Goal: Task Accomplishment & Management: Complete application form

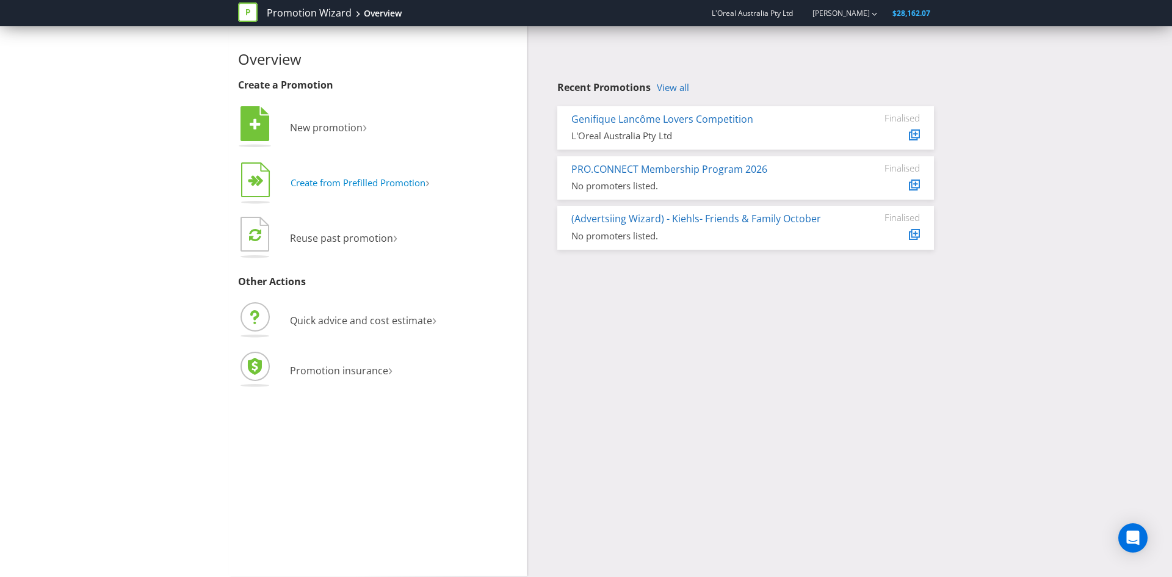
click at [380, 186] on span "Create from Prefilled Promotion" at bounding box center [358, 182] width 135 height 12
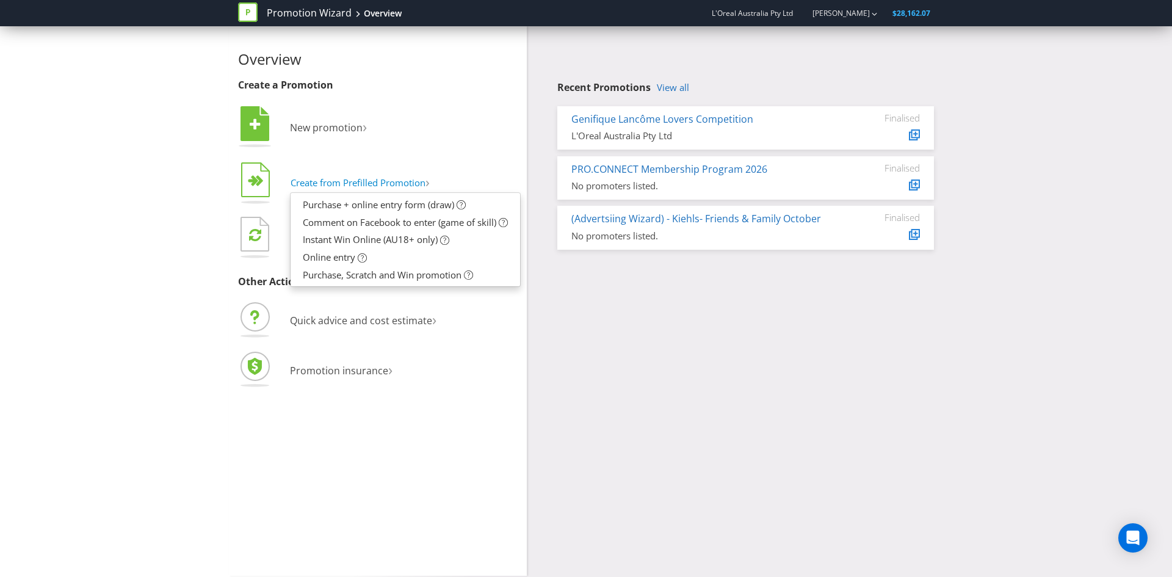
click at [380, 184] on span "Create from Prefilled Promotion" at bounding box center [358, 182] width 135 height 12
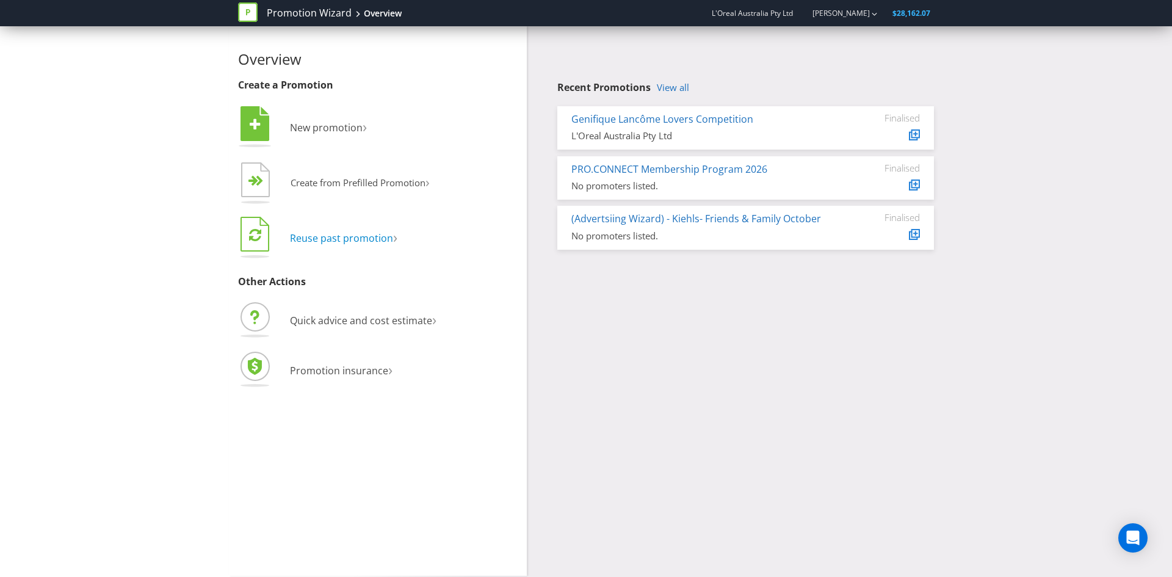
click at [357, 241] on span "Reuse past promotion" at bounding box center [341, 237] width 103 height 13
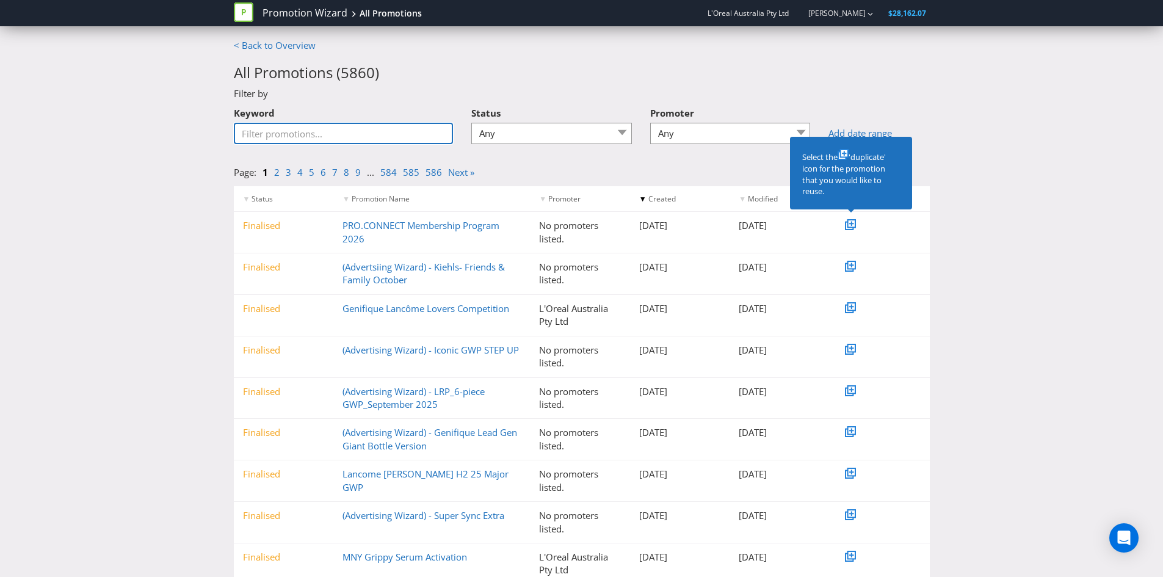
click at [333, 140] on input "Keyword" at bounding box center [344, 133] width 220 height 21
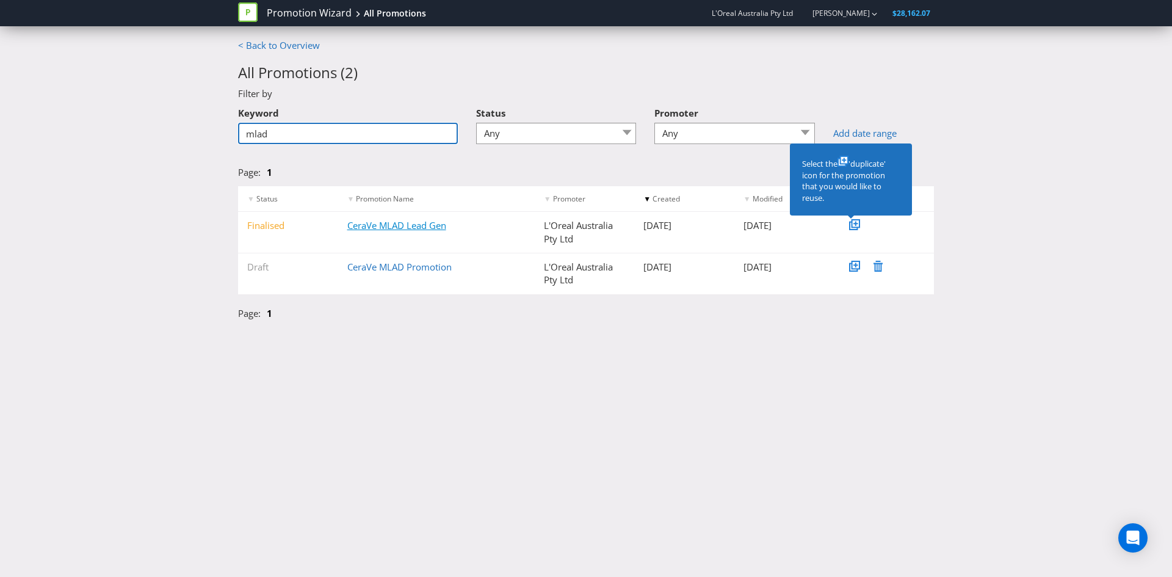
type input "mlad"
click at [404, 226] on link "CeraVe MLAD Lead Gen" at bounding box center [396, 225] width 99 height 12
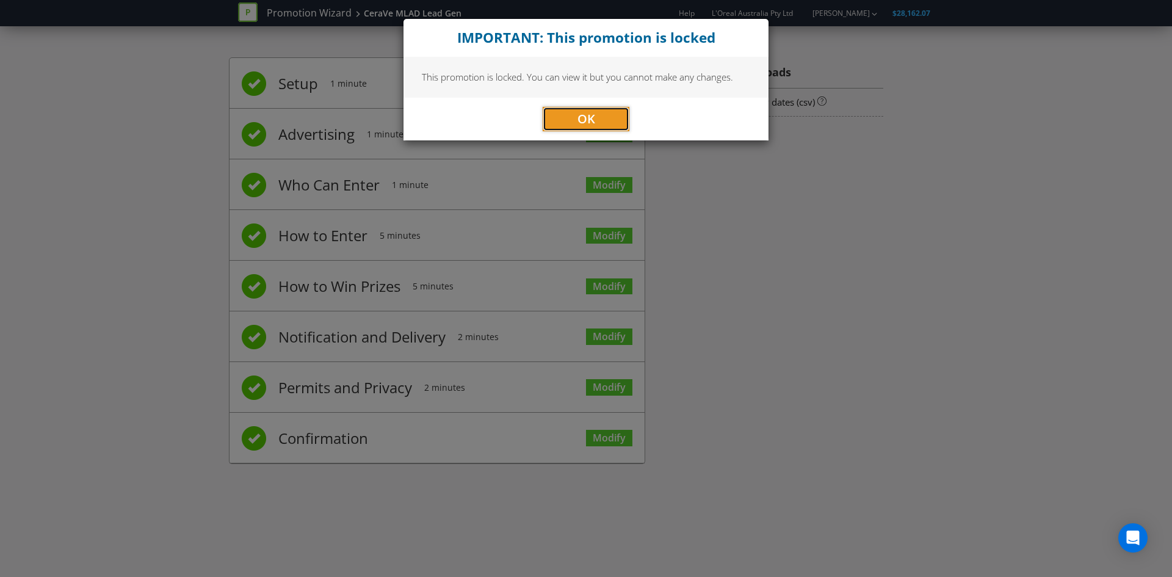
click at [593, 125] on span "OK" at bounding box center [587, 118] width 18 height 16
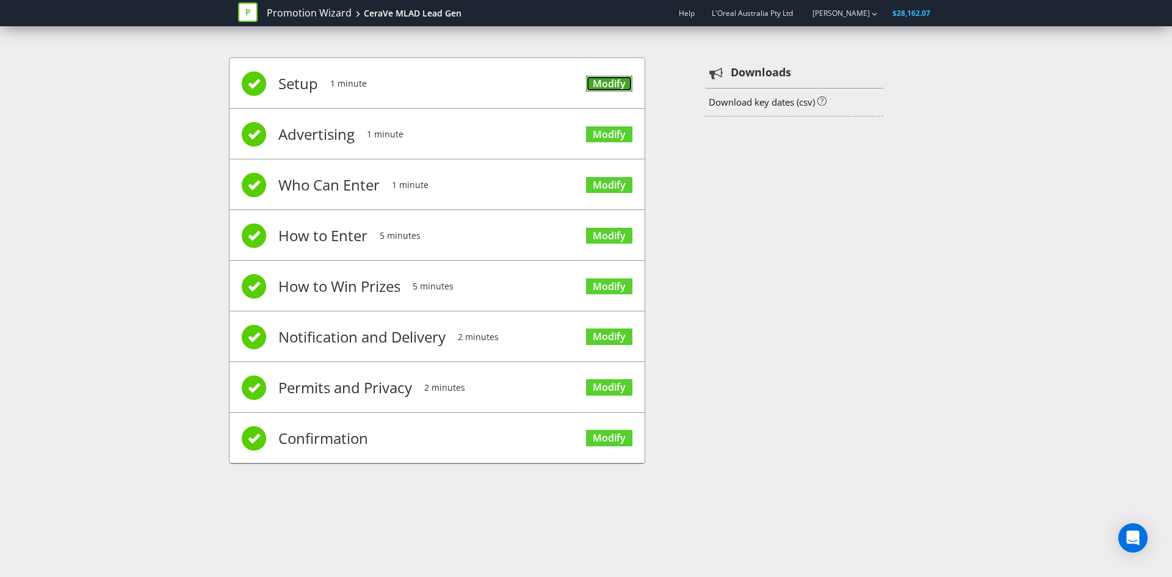
click at [602, 82] on link "Modify" at bounding box center [609, 84] width 46 height 16
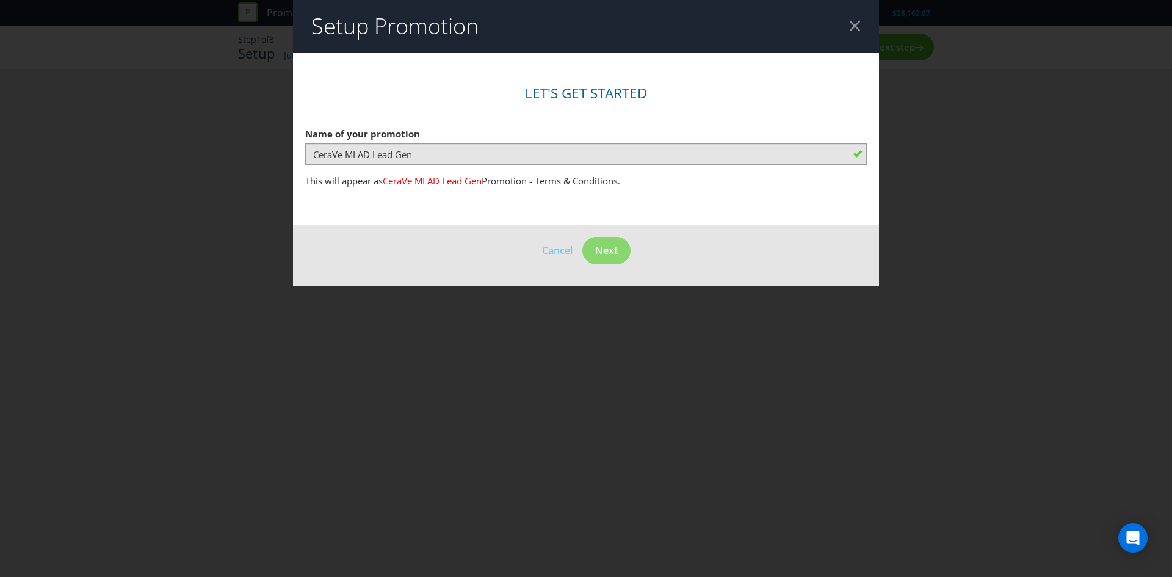
click at [852, 27] on div at bounding box center [855, 26] width 12 height 12
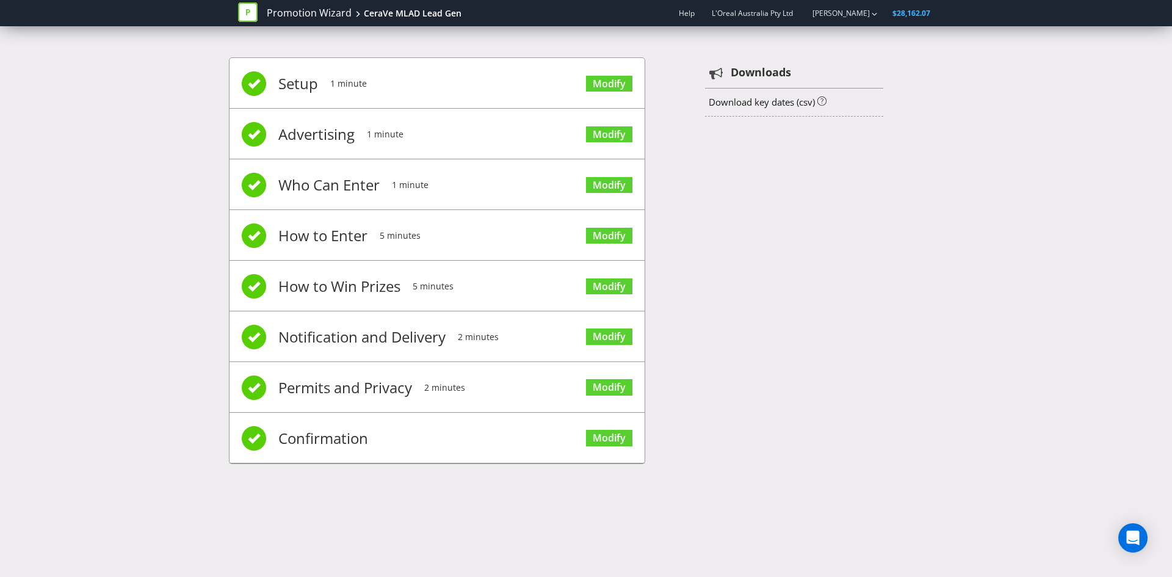
click at [297, 188] on span "Who Can Enter" at bounding box center [328, 185] width 101 height 49
click at [312, 242] on span "How to Enter" at bounding box center [322, 235] width 89 height 49
click at [755, 104] on link "Download key dates (csv)" at bounding box center [762, 102] width 106 height 12
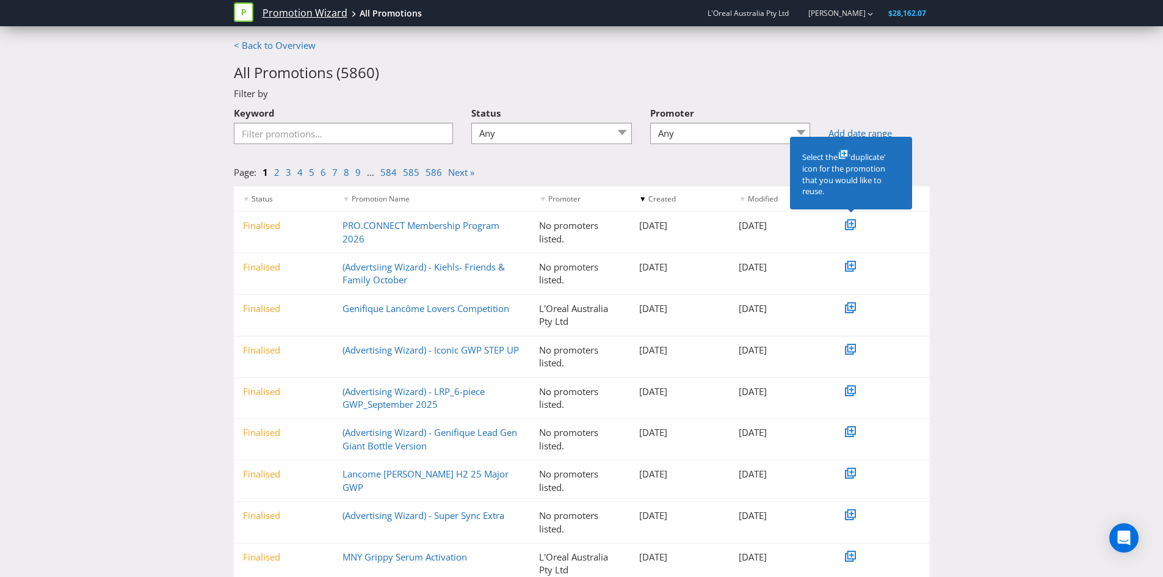
click at [266, 14] on link "Promotion Wizard" at bounding box center [305, 13] width 85 height 14
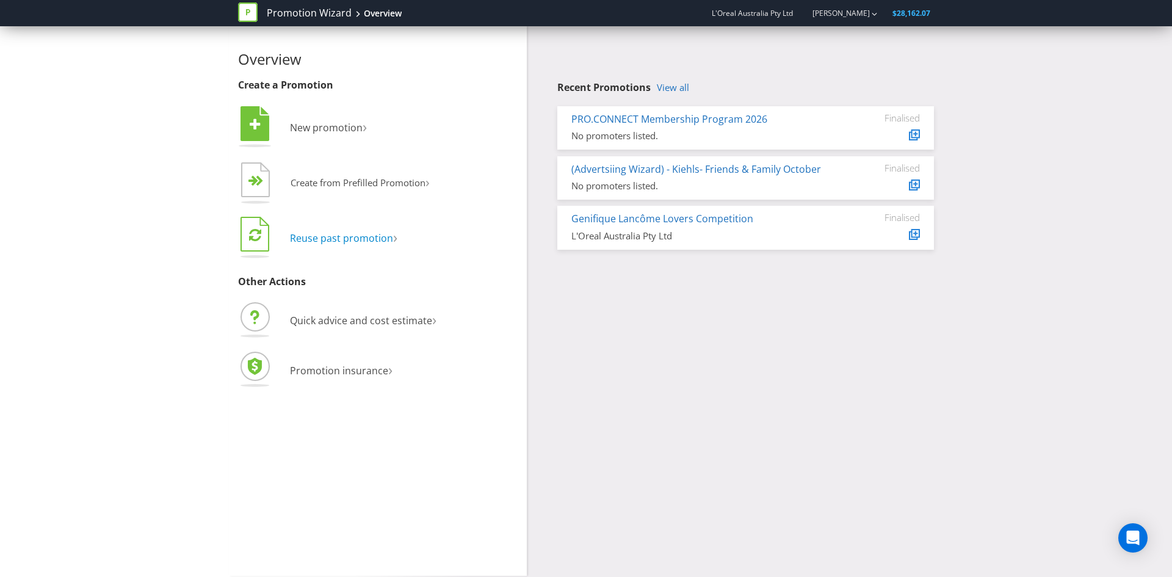
click at [321, 236] on span "Reuse past promotion" at bounding box center [341, 237] width 103 height 13
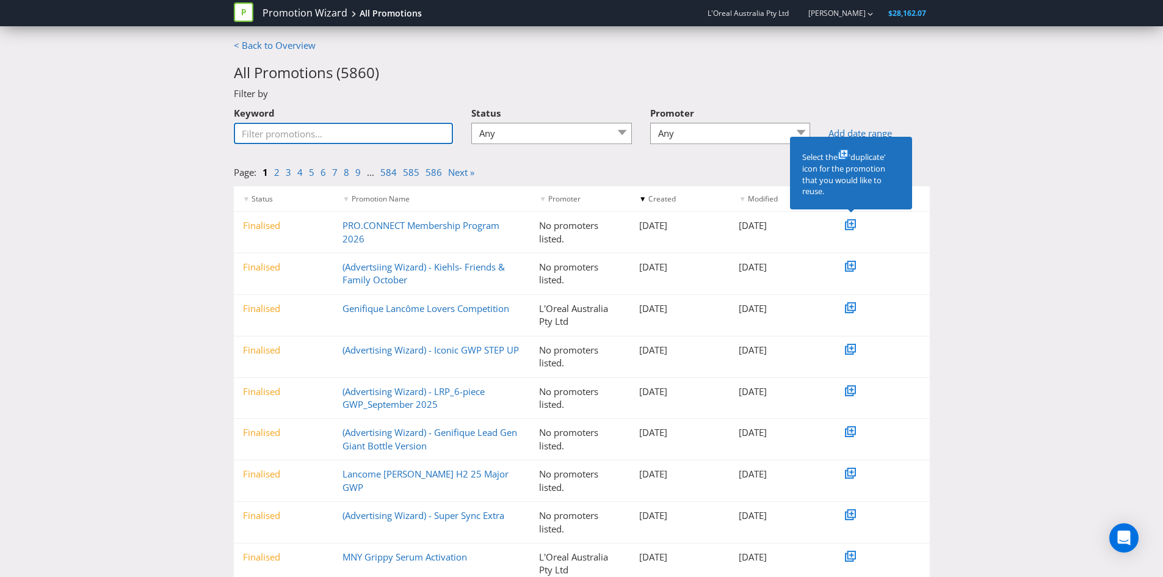
click at [347, 136] on input "Keyword" at bounding box center [344, 133] width 220 height 21
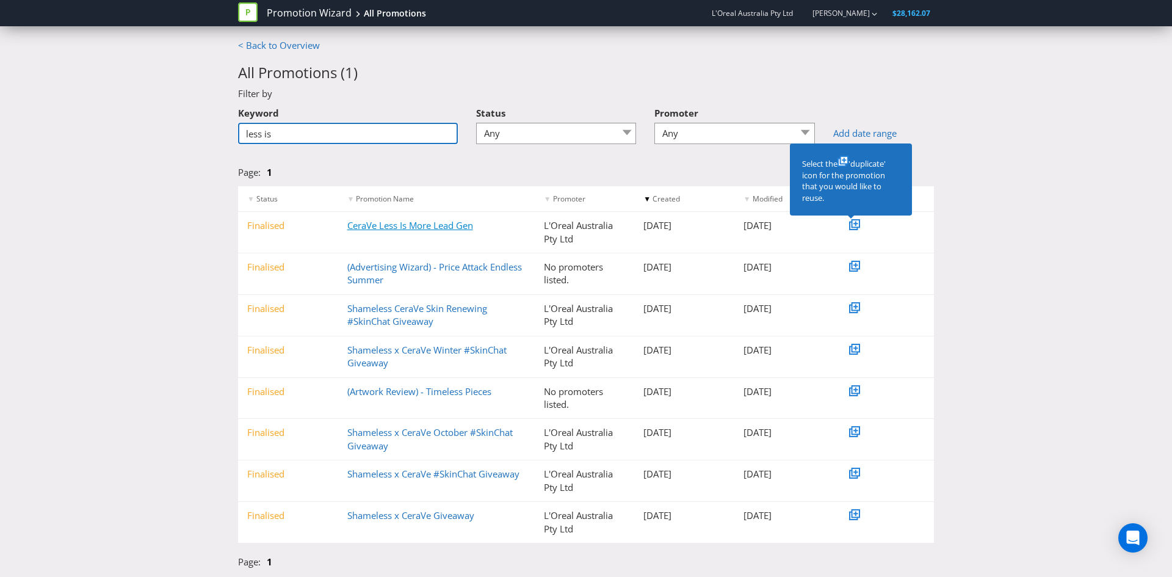
type input "less is"
click at [379, 227] on link "CeraVe Less Is More Lead Gen" at bounding box center [410, 225] width 126 height 12
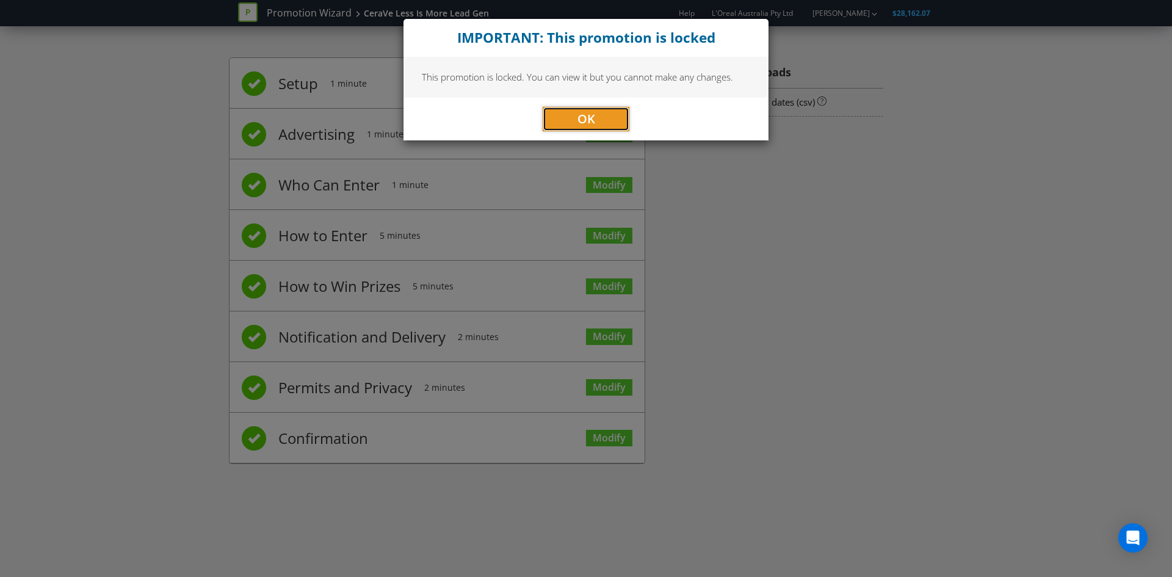
click at [602, 123] on button "OK" at bounding box center [586, 119] width 87 height 24
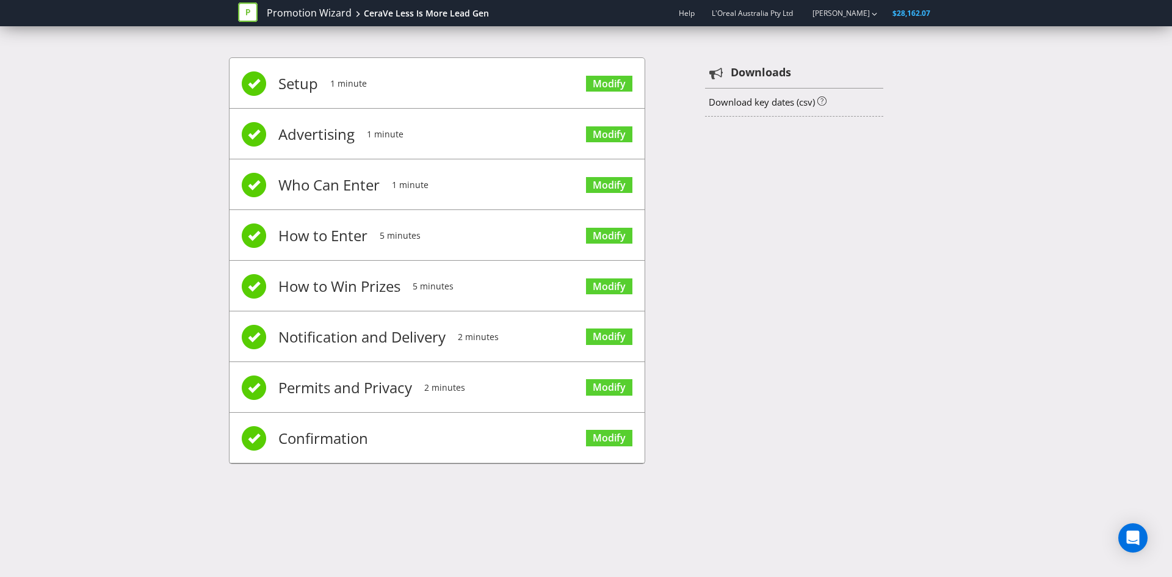
click at [294, 87] on span "Setup" at bounding box center [298, 83] width 40 height 49
click at [604, 91] on link "Modify" at bounding box center [609, 84] width 46 height 16
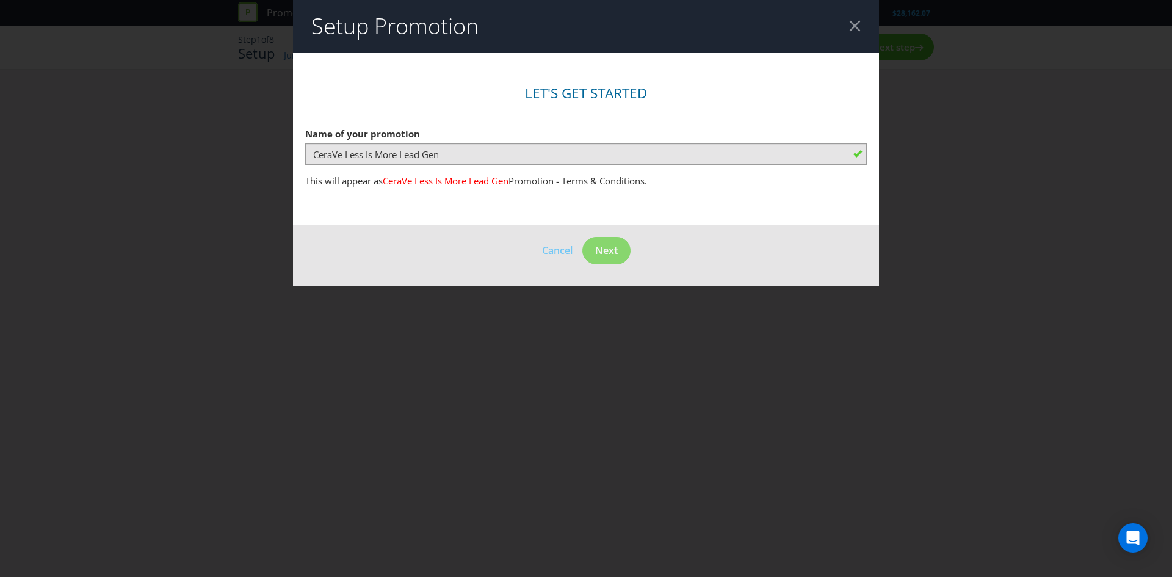
click at [625, 164] on div at bounding box center [586, 164] width 562 height 1
click at [853, 30] on div at bounding box center [855, 26] width 12 height 12
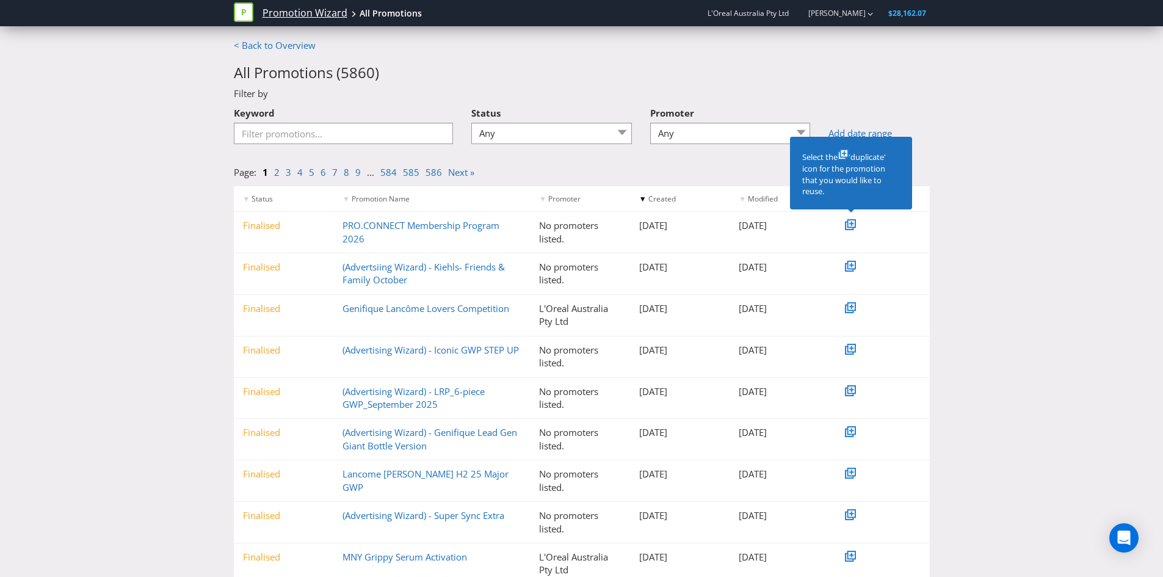
click at [281, 8] on link "Promotion Wizard" at bounding box center [305, 13] width 85 height 14
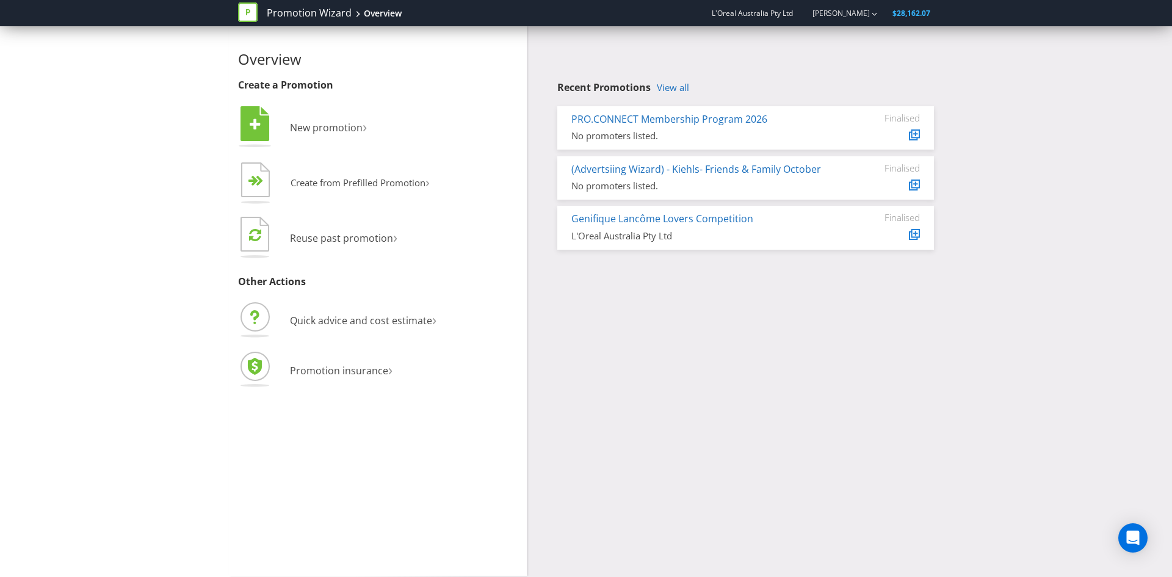
click at [242, 9] on icon at bounding box center [248, 12] width 20 height 20
click at [322, 15] on link "Promotion Wizard" at bounding box center [309, 13] width 85 height 14
click at [244, 6] on icon at bounding box center [248, 12] width 20 height 20
click at [326, 125] on span "New promotion" at bounding box center [326, 127] width 73 height 13
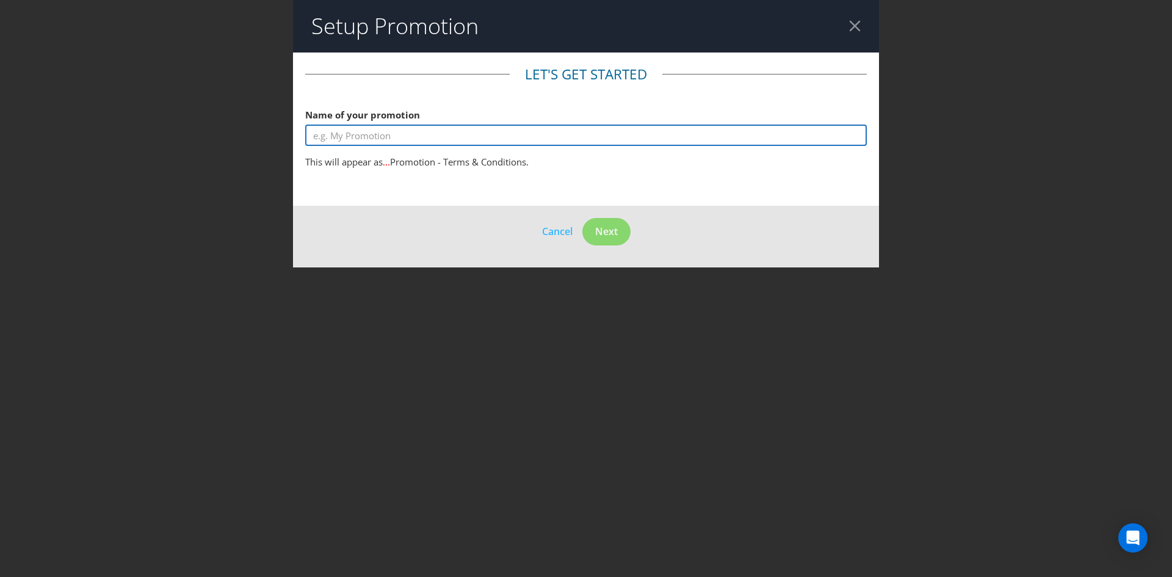
click at [331, 136] on input "text" at bounding box center [586, 135] width 562 height 21
type input "CLAD"
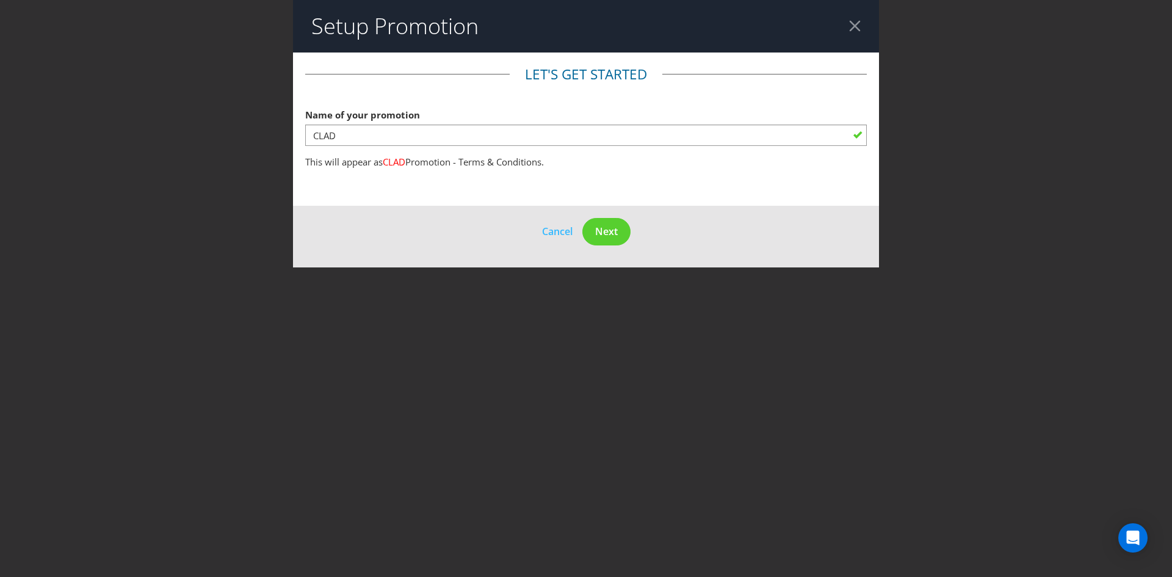
click at [850, 28] on div at bounding box center [855, 26] width 12 height 12
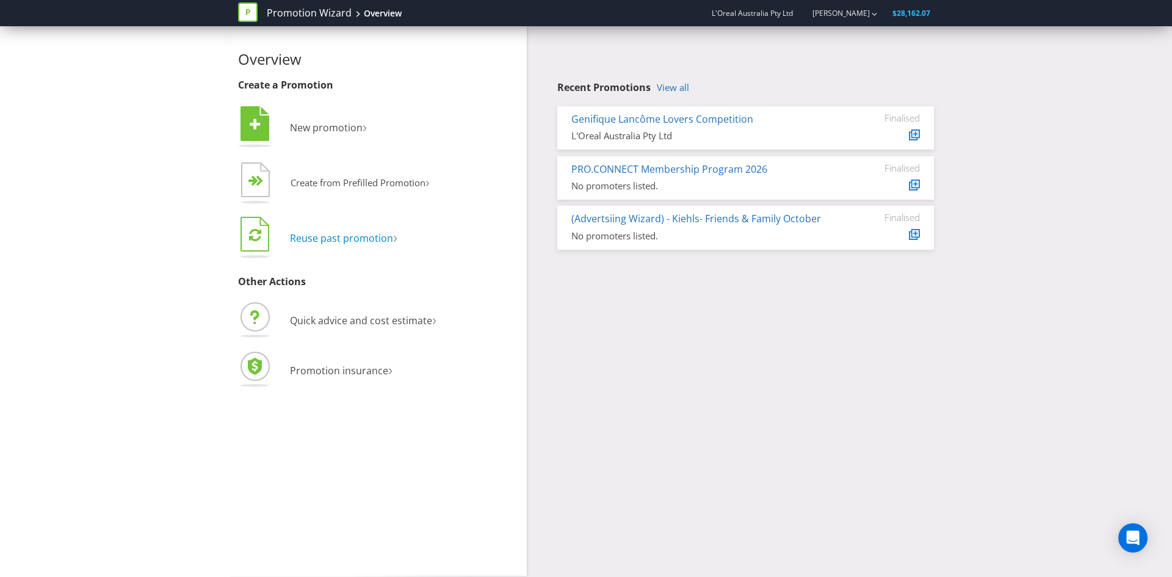
click at [357, 239] on span "Reuse past promotion" at bounding box center [341, 237] width 103 height 13
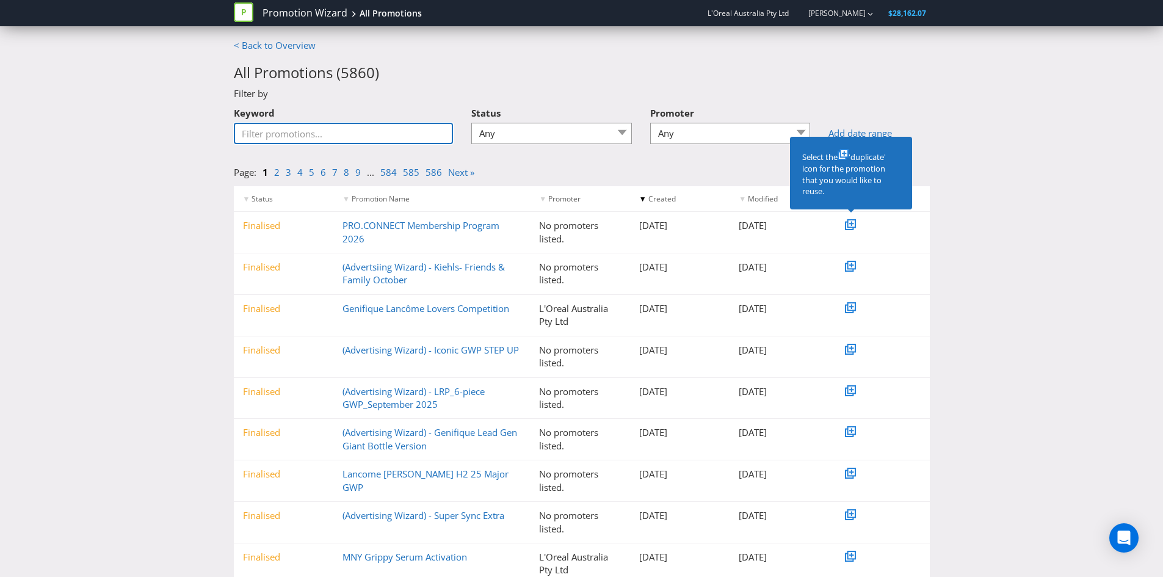
click at [410, 140] on input "Keyword" at bounding box center [344, 133] width 220 height 21
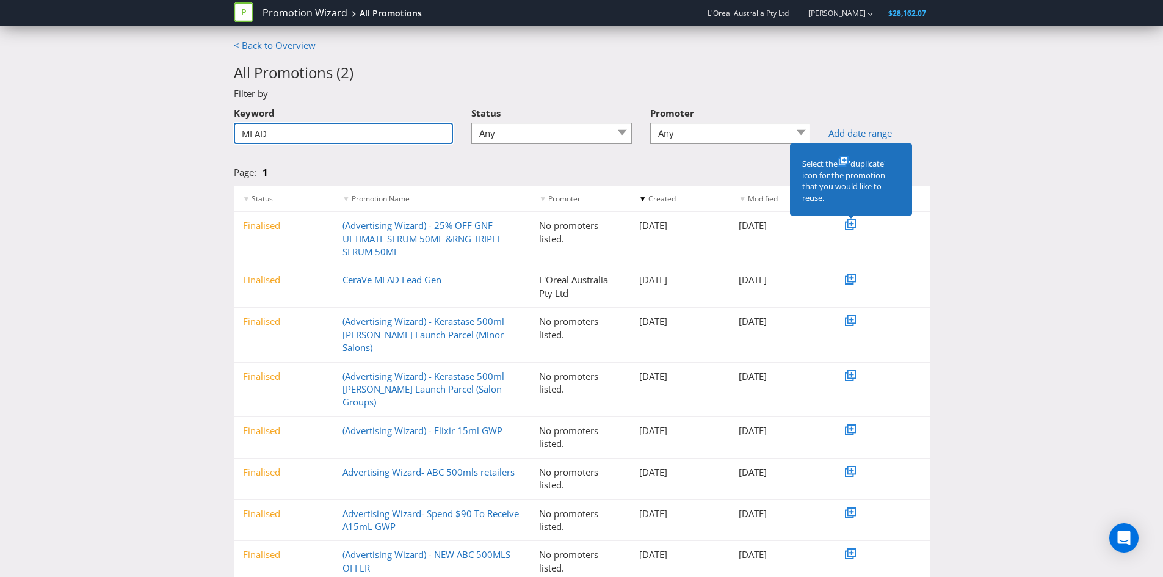
type input "MLAD"
click at [431, 165] on div "Page: 1" at bounding box center [582, 170] width 714 height 32
click at [850, 281] on icon at bounding box center [851, 277] width 9 height 9
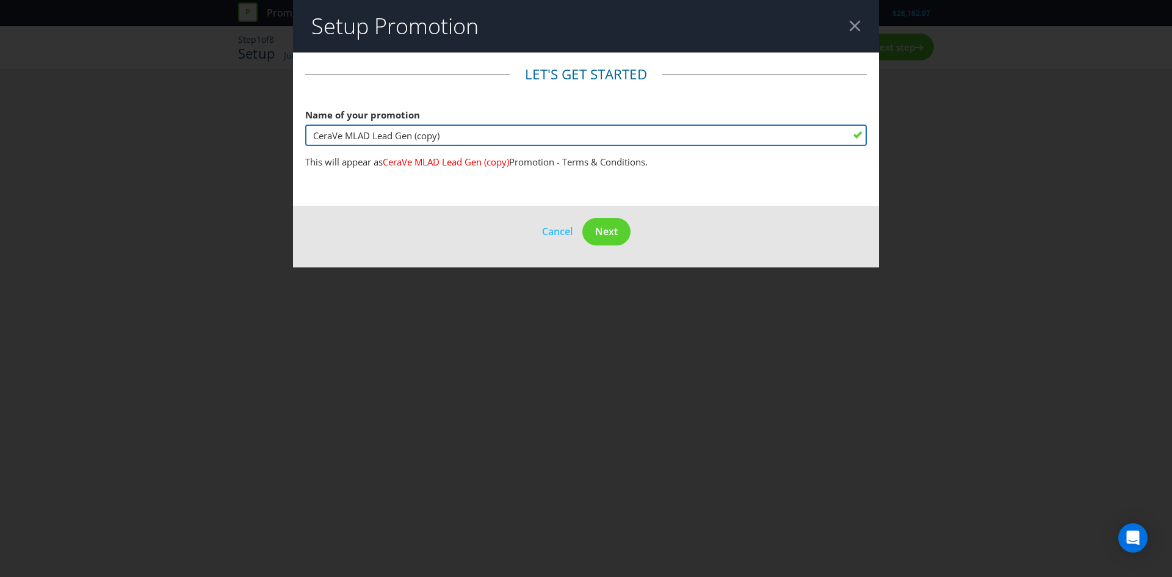
drag, startPoint x: 369, startPoint y: 136, endPoint x: 355, endPoint y: 145, distance: 16.4
click at [349, 138] on input "CeraVe MLAD Lead Gen (copy)" at bounding box center [586, 135] width 562 height 21
drag, startPoint x: 444, startPoint y: 139, endPoint x: 412, endPoint y: 142, distance: 31.9
click at [412, 142] on input "CeraVe CLAD Lead Gen (copy)" at bounding box center [586, 135] width 562 height 21
type input "CeraVe CLAD Lead Gen"
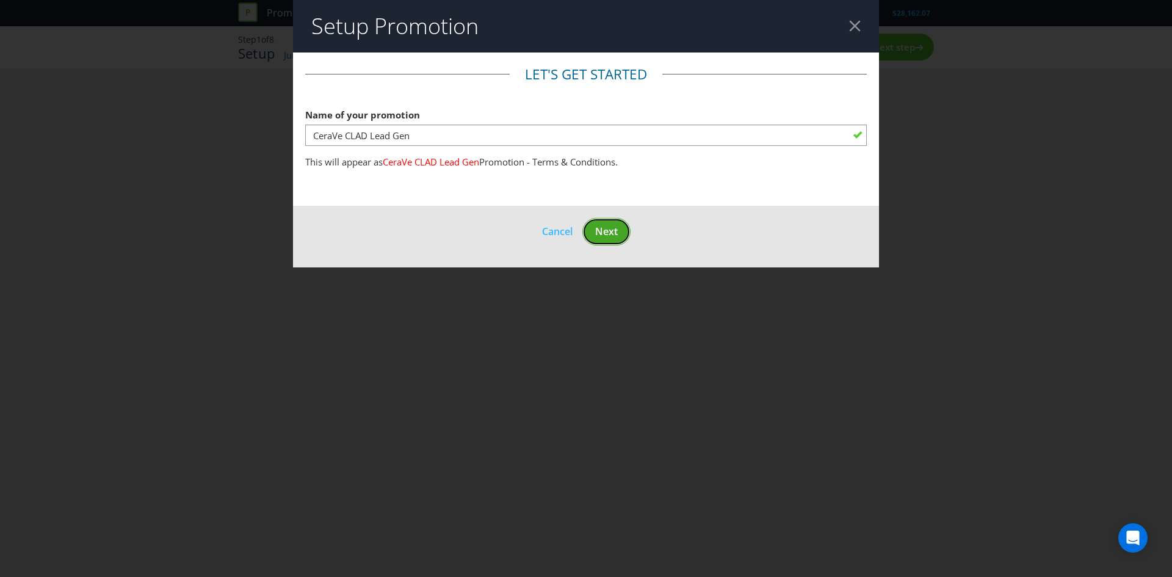
click at [618, 231] on button "Next" at bounding box center [606, 231] width 48 height 27
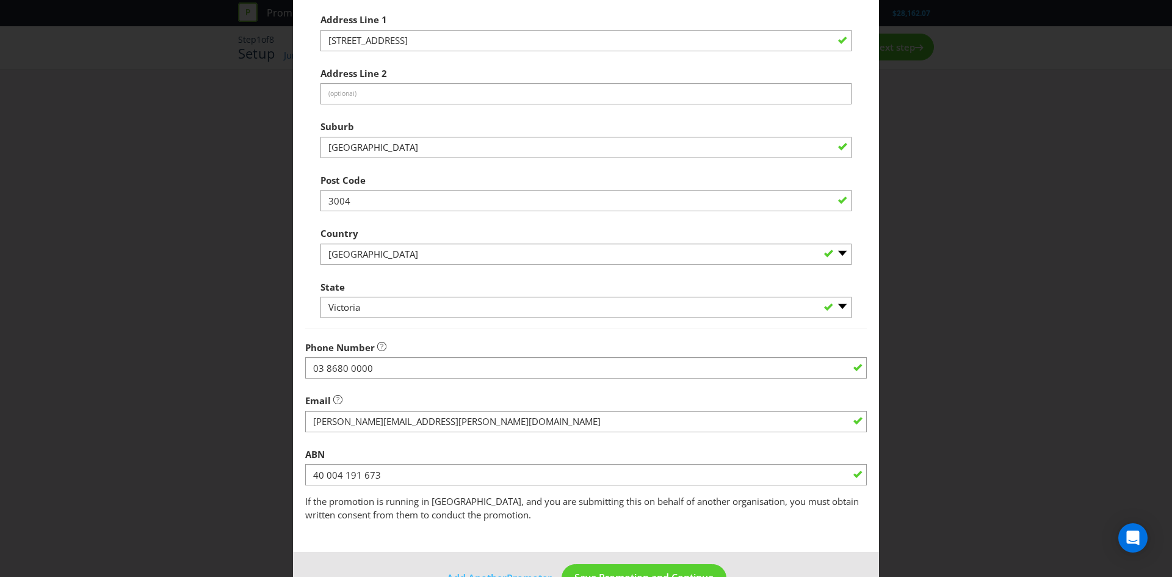
scroll to position [220, 0]
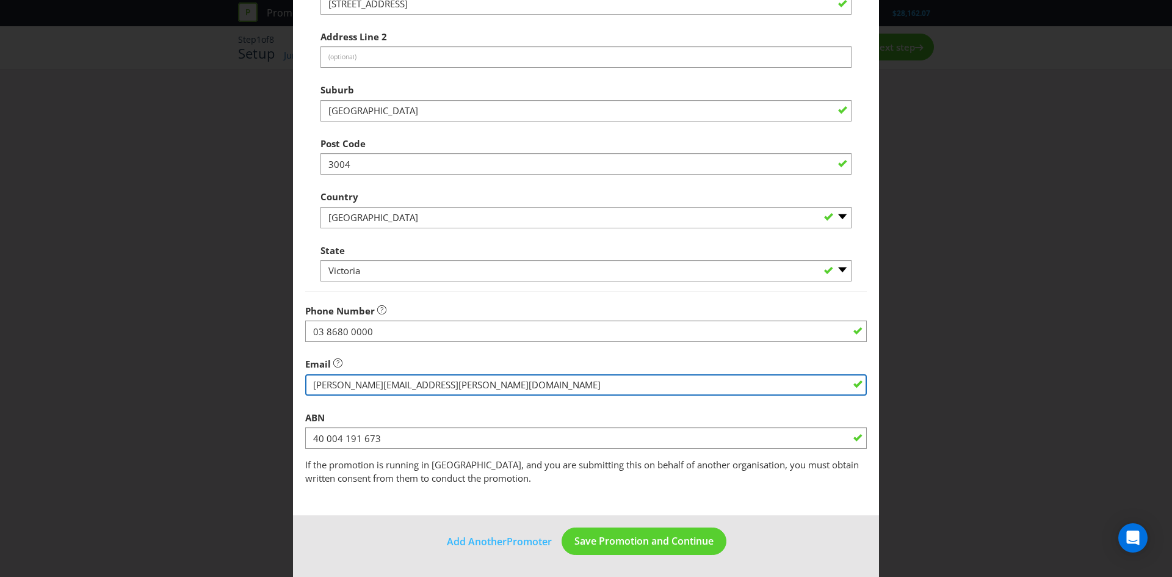
drag, startPoint x: 444, startPoint y: 382, endPoint x: 217, endPoint y: 404, distance: 228.2
click at [217, 404] on div "Edit Promoter Promoter Information Company Name L'Oreal Australia Pty Ltd What …" at bounding box center [586, 288] width 1172 height 577
type input "[PERSON_NAME][EMAIL_ADDRESS][PERSON_NAME][DOMAIN_NAME]"
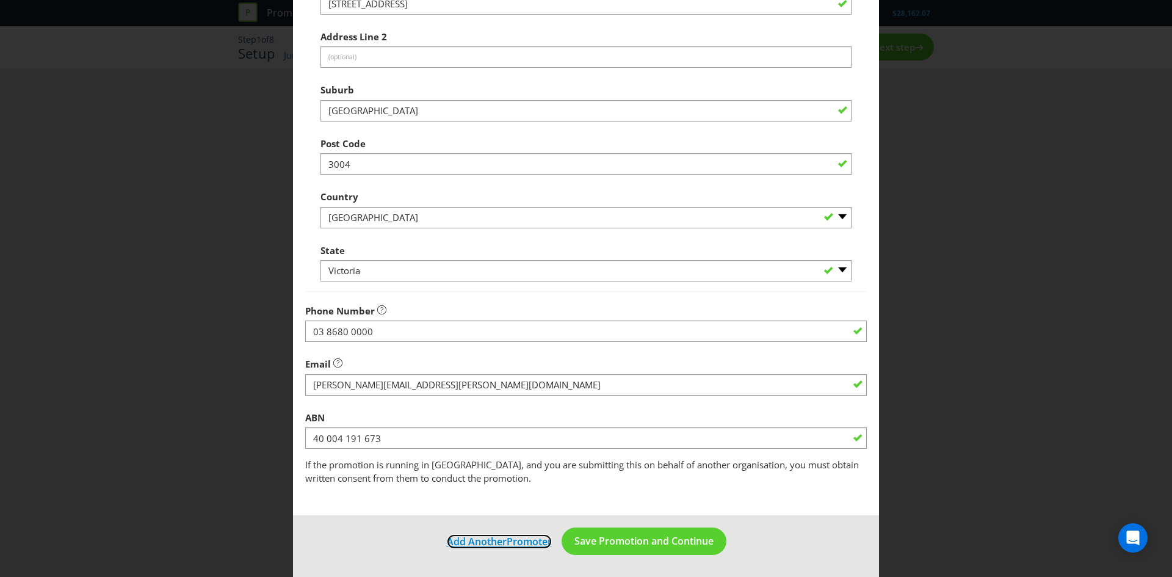
click at [481, 538] on span "Add Another" at bounding box center [477, 541] width 60 height 13
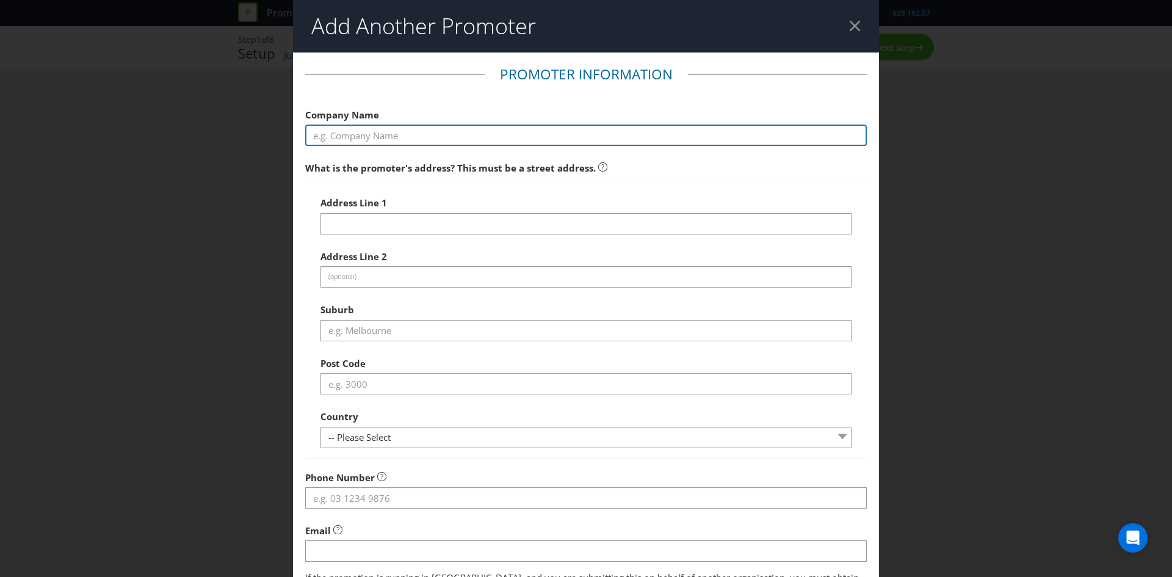
click at [404, 139] on input "text" at bounding box center [586, 135] width 562 height 21
type input "L'Oreal Australia Pty Ltd"
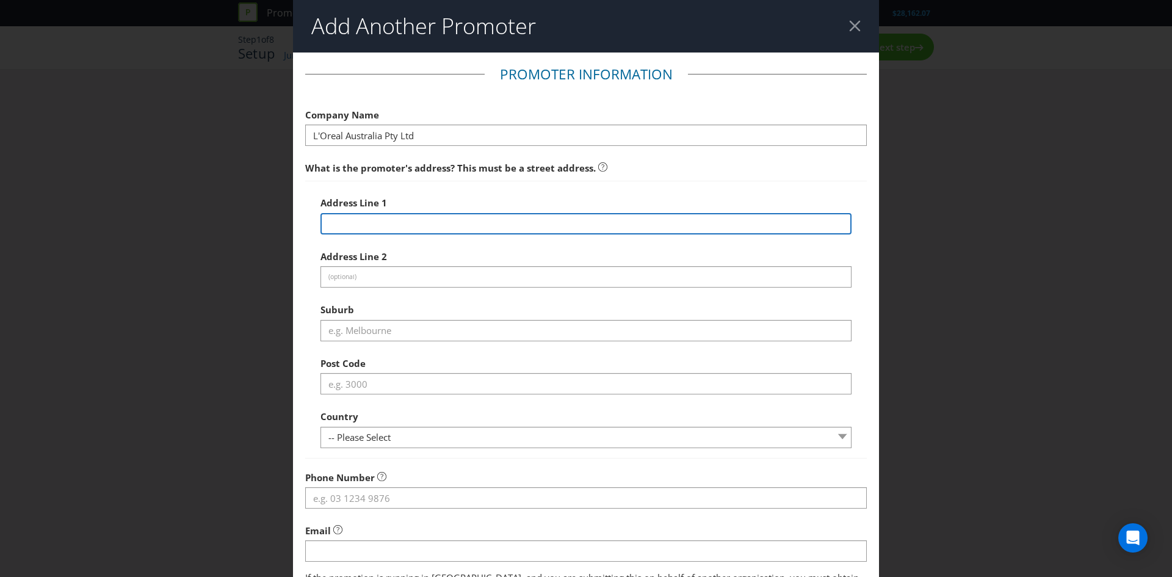
click at [388, 216] on input "text" at bounding box center [586, 223] width 531 height 21
type input "[STREET_ADDRESS]"
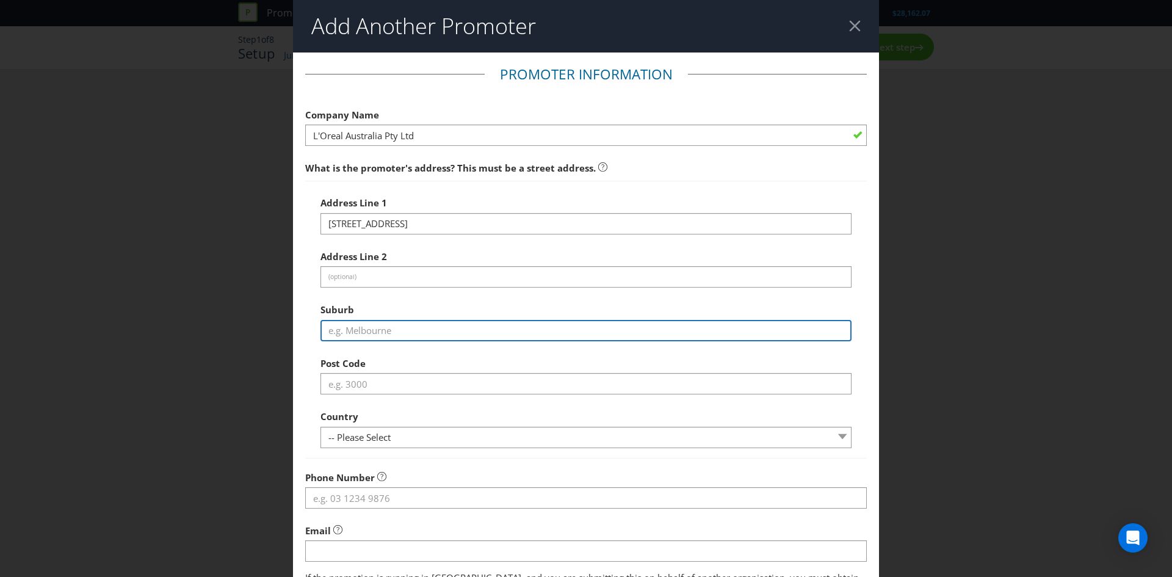
click at [374, 333] on input "text" at bounding box center [586, 330] width 531 height 21
type input "[GEOGRAPHIC_DATA]"
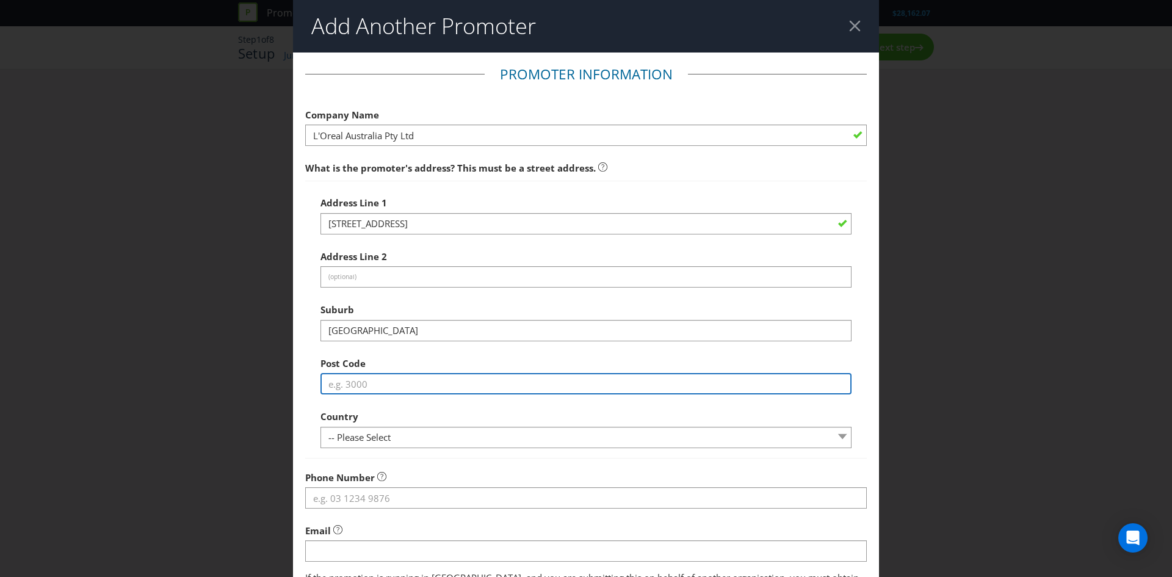
click at [388, 380] on input "text" at bounding box center [586, 383] width 531 height 21
type input "3182"
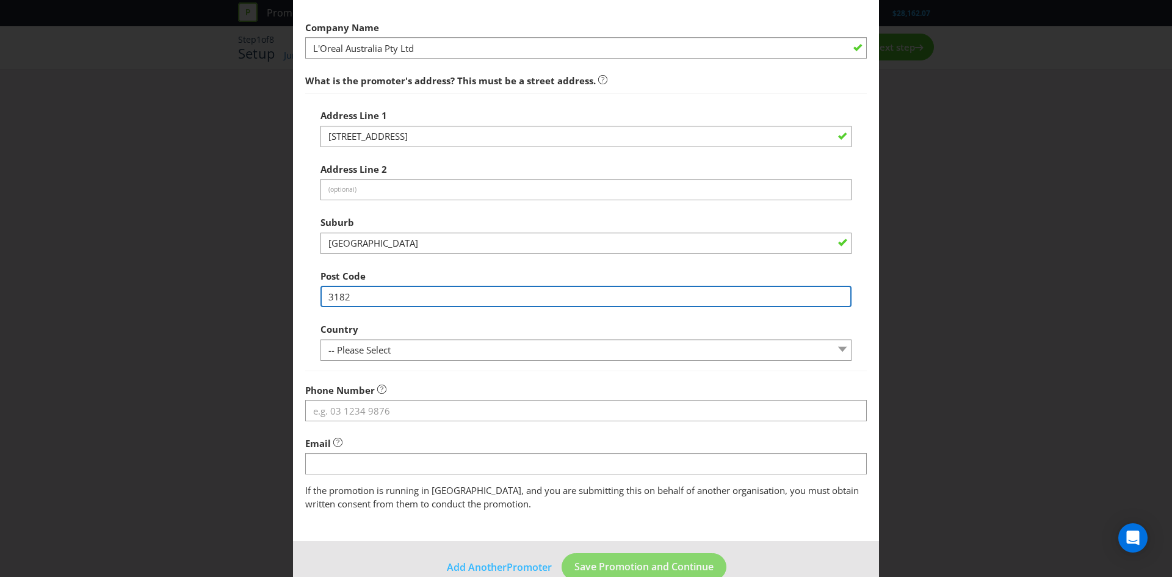
scroll to position [113, 0]
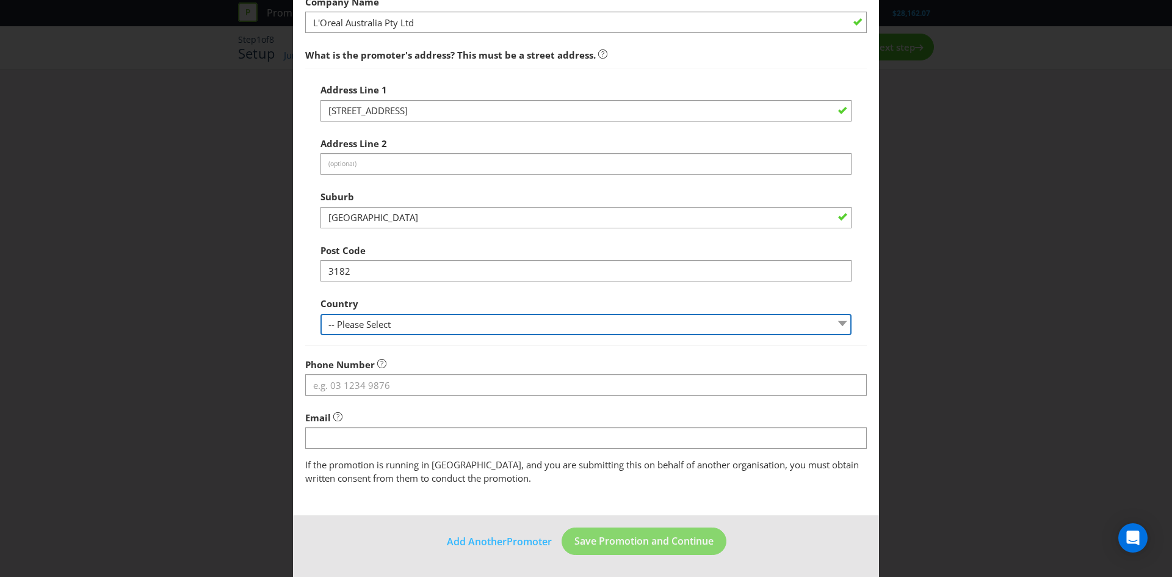
click at [382, 322] on select "-- Please Select [GEOGRAPHIC_DATA] [GEOGRAPHIC_DATA]" at bounding box center [586, 324] width 531 height 21
select select "AU"
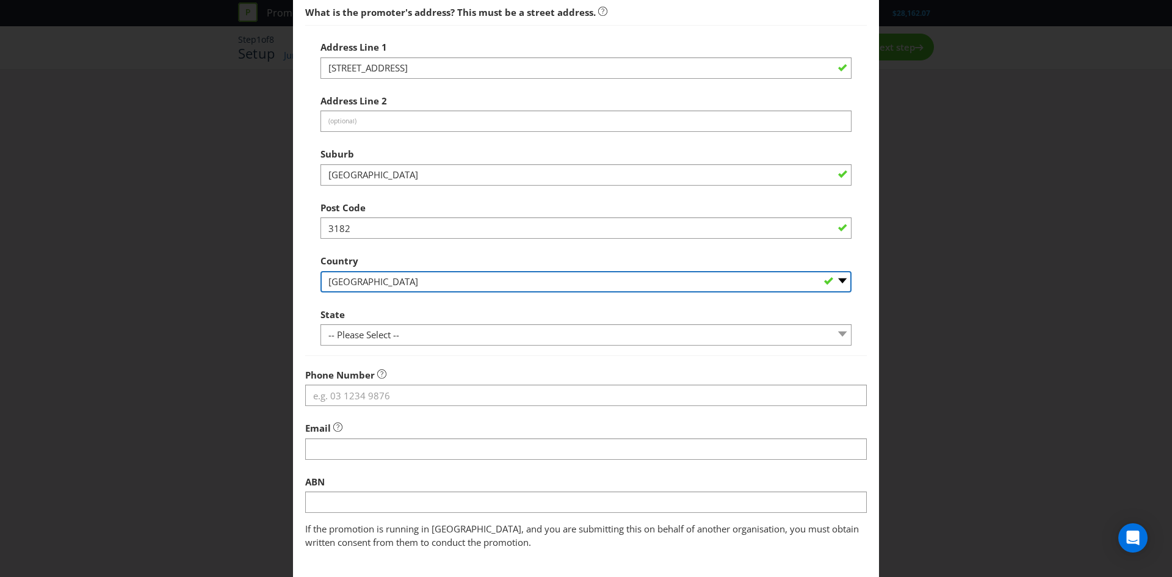
scroll to position [174, 0]
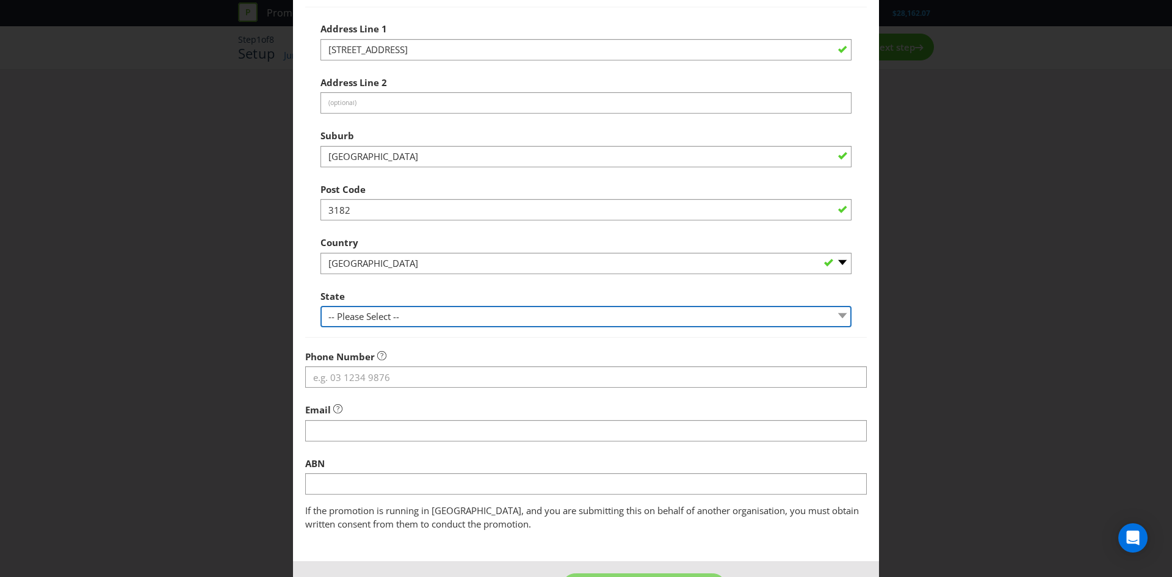
click at [366, 314] on select "-- Please Select -- [GEOGRAPHIC_DATA] [GEOGRAPHIC_DATA] [GEOGRAPHIC_DATA] [GEOG…" at bounding box center [586, 316] width 531 height 21
select select "VIC"
click at [321, 306] on select "-- Please Select -- [GEOGRAPHIC_DATA] [GEOGRAPHIC_DATA] [GEOGRAPHIC_DATA] [GEOG…" at bounding box center [586, 316] width 531 height 21
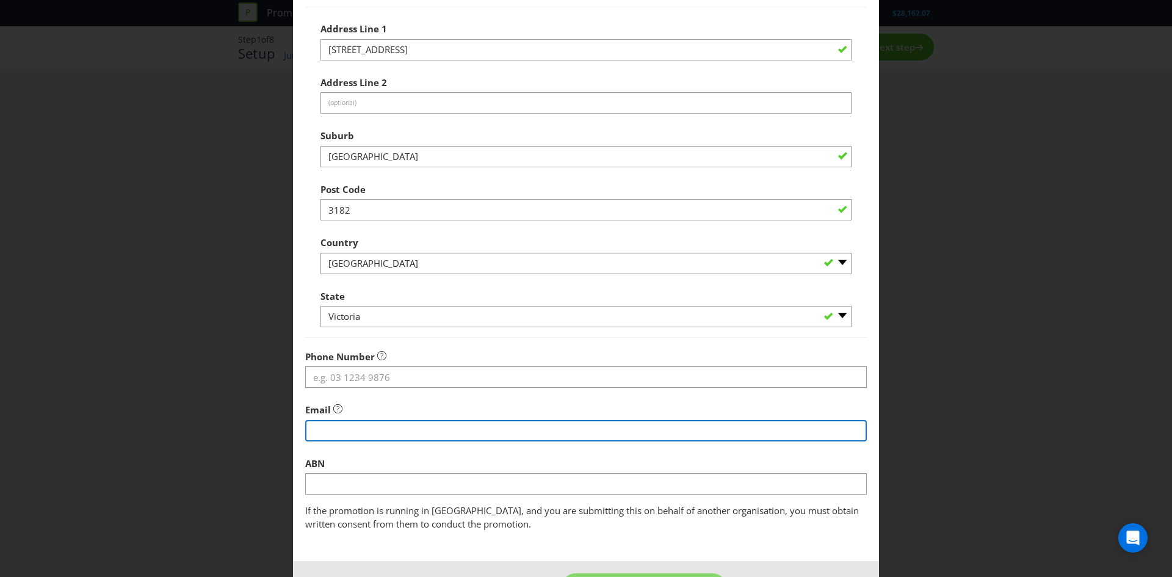
click at [361, 432] on input "string" at bounding box center [586, 430] width 562 height 21
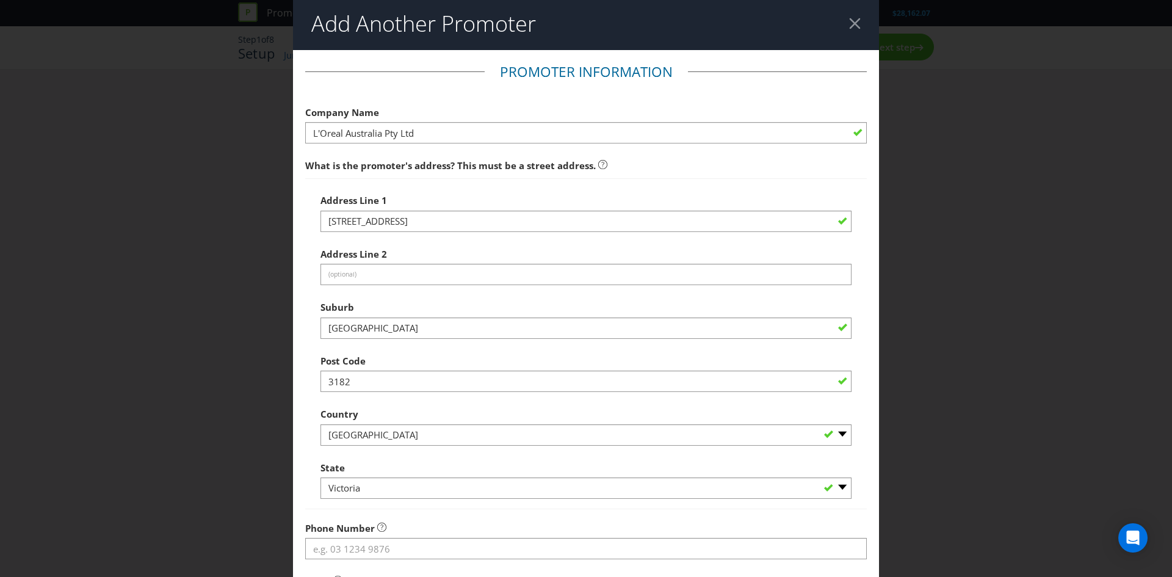
scroll to position [0, 0]
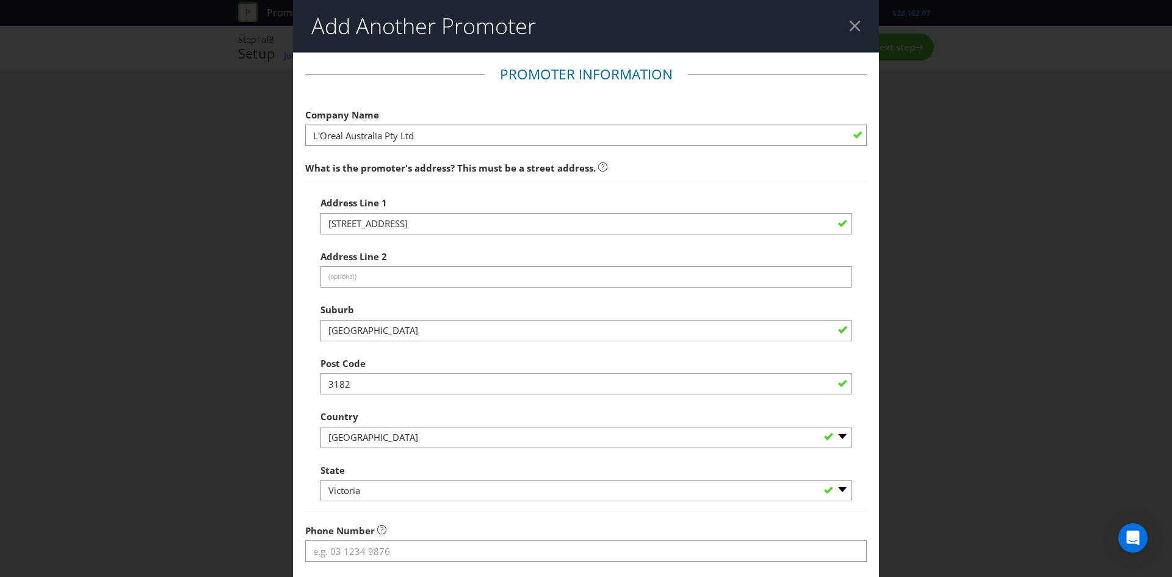
click at [849, 21] on div at bounding box center [855, 26] width 12 height 12
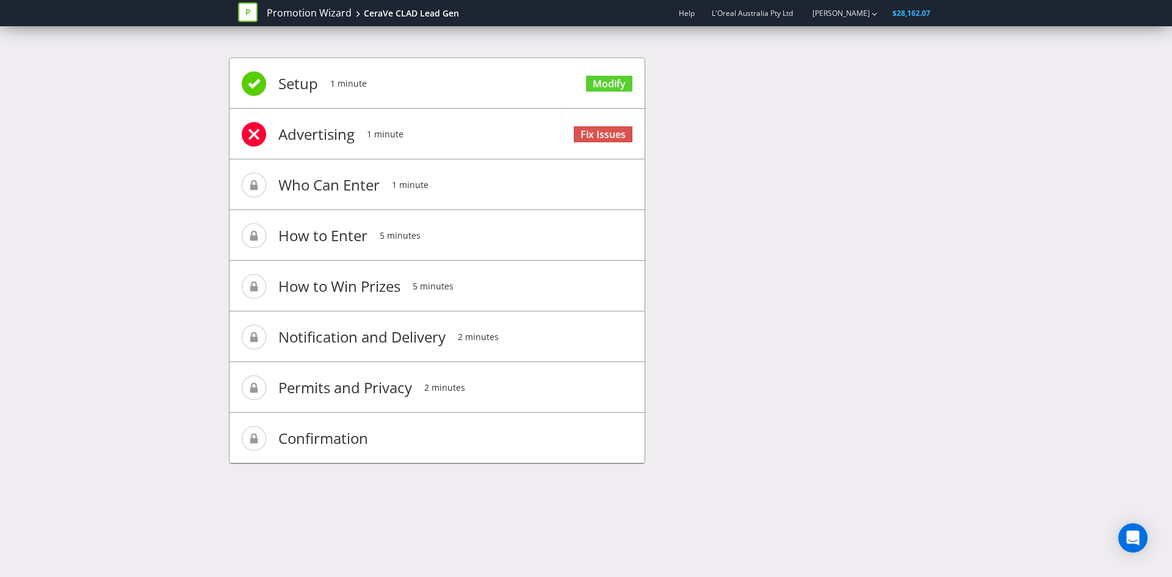
click at [753, 150] on div "Setup 1 minute Modify Advertising 1 minute Fix Issues Who Can Enter 1 minute Ho…" at bounding box center [586, 266] width 714 height 455
click at [599, 84] on link "Modify" at bounding box center [609, 84] width 46 height 16
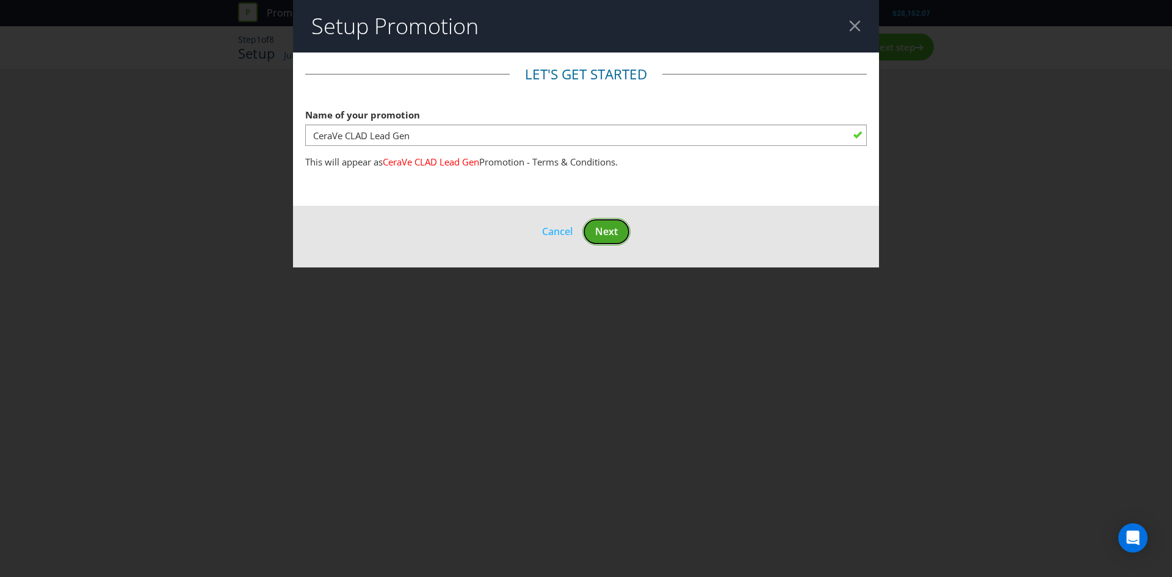
click at [603, 223] on button "Next" at bounding box center [606, 231] width 48 height 27
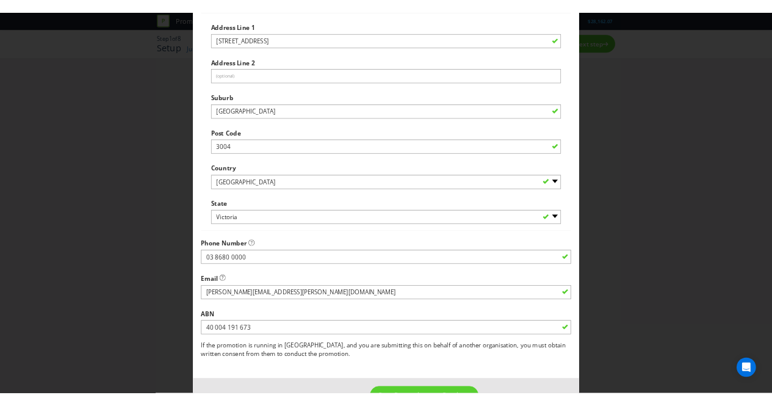
scroll to position [220, 0]
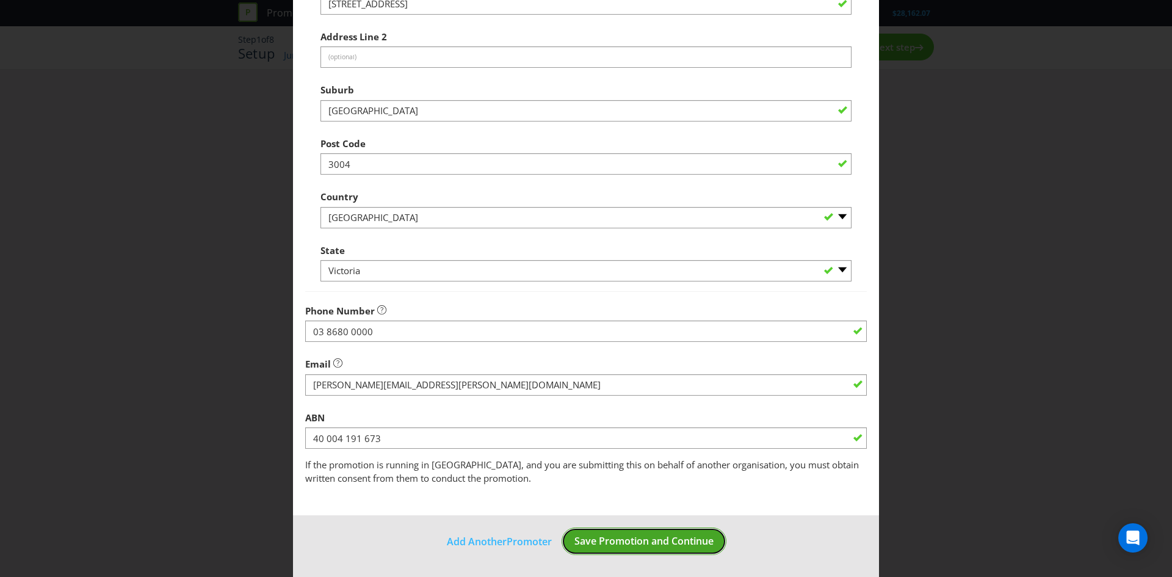
click at [617, 534] on button "Save Promotion and Continue" at bounding box center [644, 540] width 165 height 27
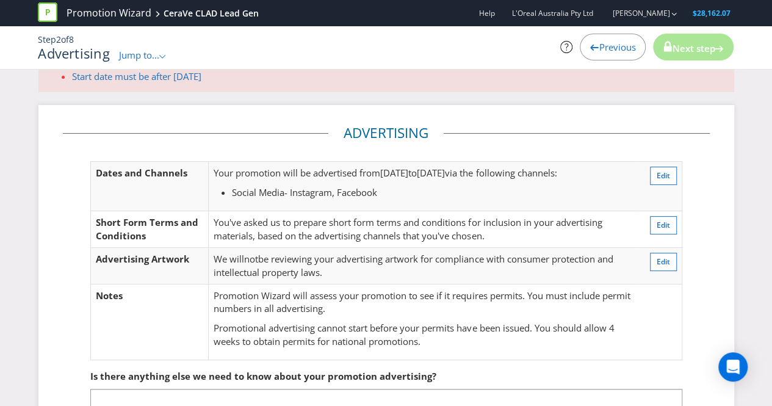
scroll to position [37, 0]
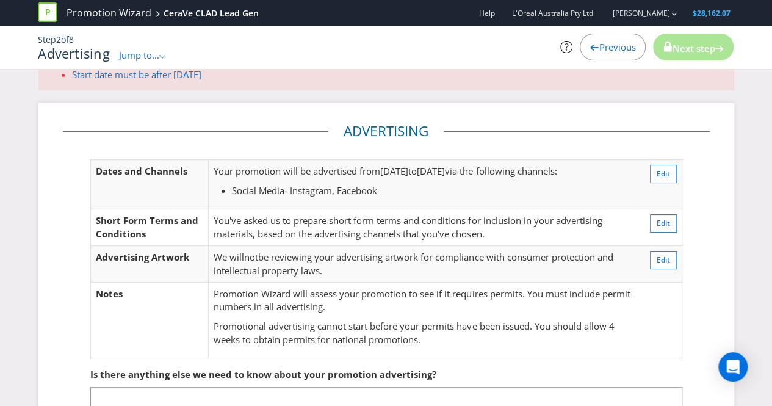
click at [48, 213] on div "Advertising Dates and Channels Your promotion will be advertised from [DATE] to…" at bounding box center [386, 295] width 696 height 385
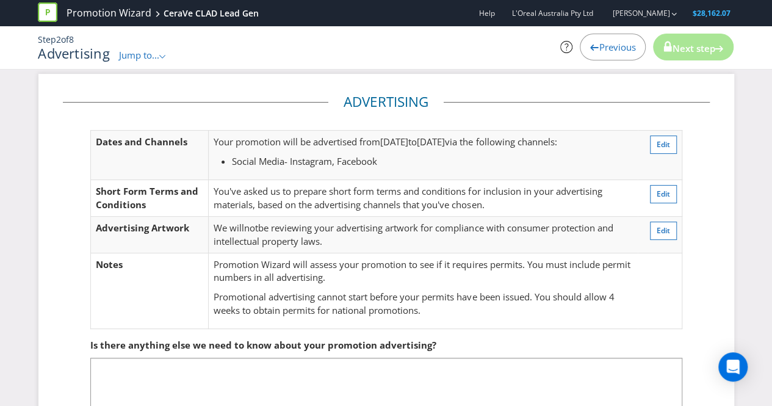
scroll to position [0, 0]
